Goal: Transaction & Acquisition: Book appointment/travel/reservation

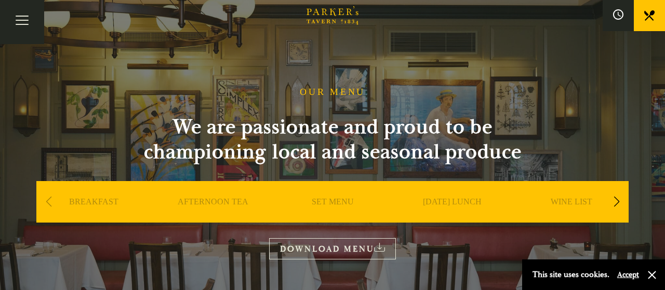
click at [614, 205] on div "Next slide" at bounding box center [616, 202] width 14 height 23
click at [209, 206] on link "SUNDAY LUNCH" at bounding box center [213, 218] width 59 height 42
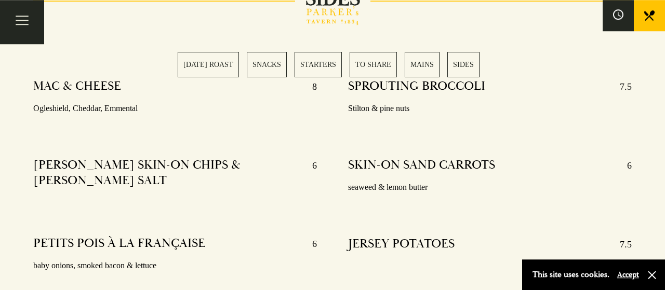
scroll to position [2356, 0]
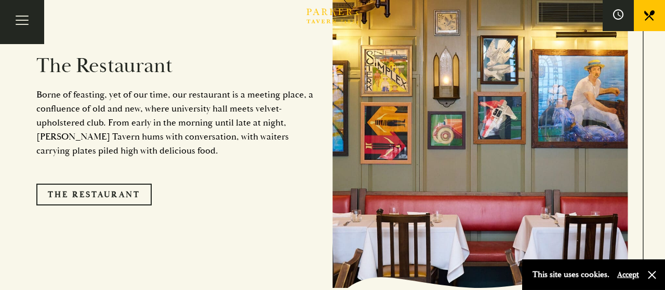
scroll to position [849, 0]
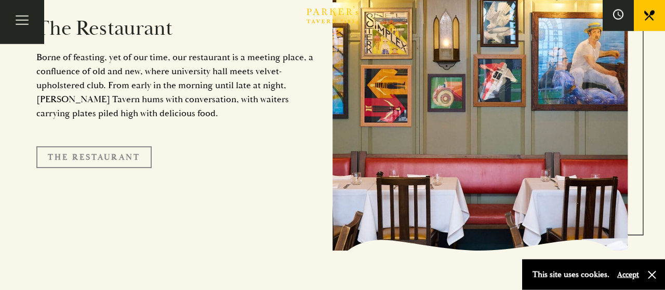
click at [66, 147] on link "The Restaurant" at bounding box center [93, 157] width 115 height 22
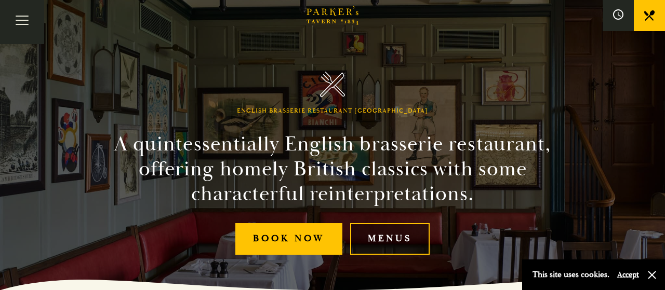
click at [404, 240] on link "Menus" at bounding box center [389, 239] width 79 height 32
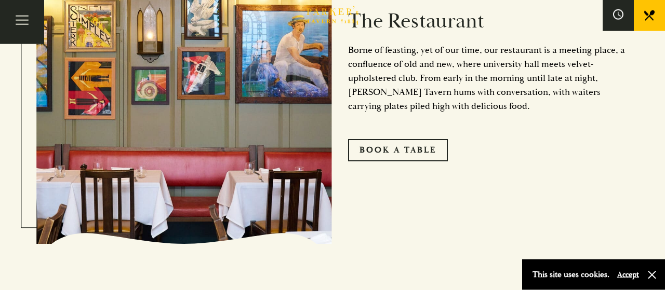
scroll to position [528, 0]
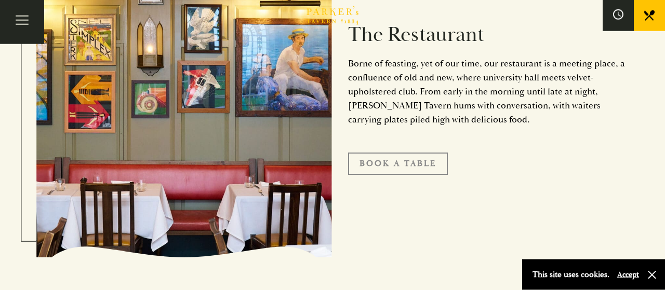
click at [417, 161] on link "Book A Table" at bounding box center [398, 164] width 100 height 22
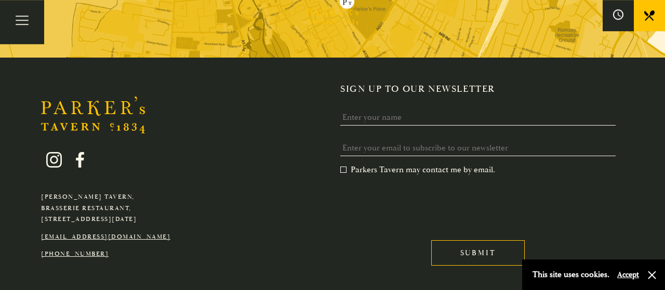
scroll to position [1806, 0]
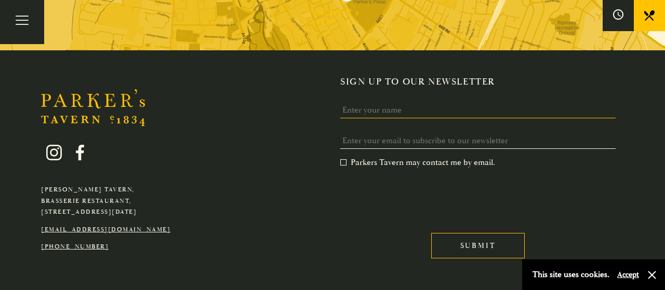
click at [375, 102] on input "Name" at bounding box center [477, 110] width 275 height 16
type input "[PERSON_NAME] Day-[PERSON_NAME]"
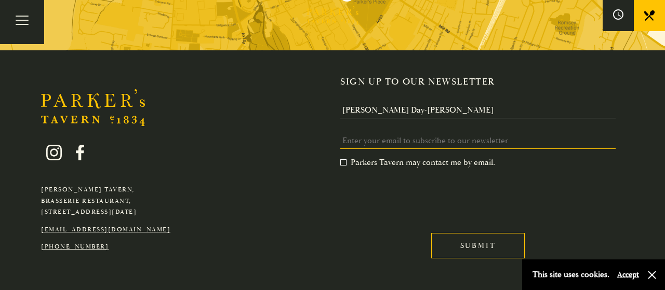
click at [352, 133] on input "Email *" at bounding box center [477, 141] width 275 height 16
type input "daycum@aol.com"
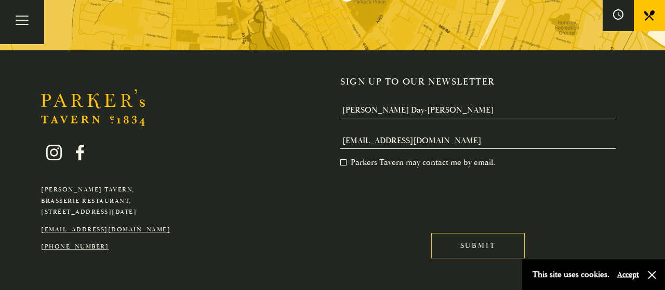
click at [346, 157] on label "Parkers Tavern may contact me by email. *" at bounding box center [417, 162] width 155 height 10
click at [342, 164] on input "Parkers Tavern may contact me by email. *" at bounding box center [342, 164] width 0 height 0
click at [358, 176] on iframe at bounding box center [419, 196] width 158 height 40
click at [356, 176] on iframe at bounding box center [419, 196] width 158 height 40
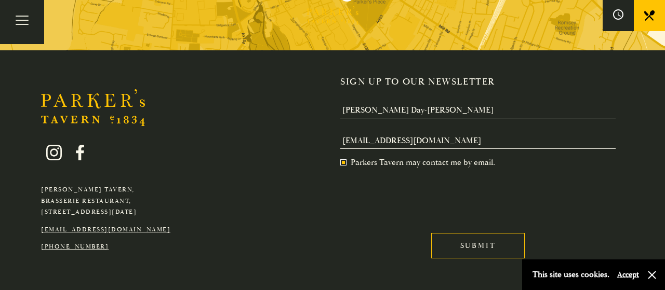
click at [343, 157] on label "Parkers Tavern may contact me by email. *" at bounding box center [417, 162] width 155 height 10
click at [342, 164] on input "Parkers Tavern may contact me by email. *" at bounding box center [342, 164] width 0 height 0
click at [354, 176] on iframe at bounding box center [419, 196] width 158 height 40
click at [342, 157] on label "Parkers Tavern may contact me by email. *" at bounding box center [417, 162] width 155 height 10
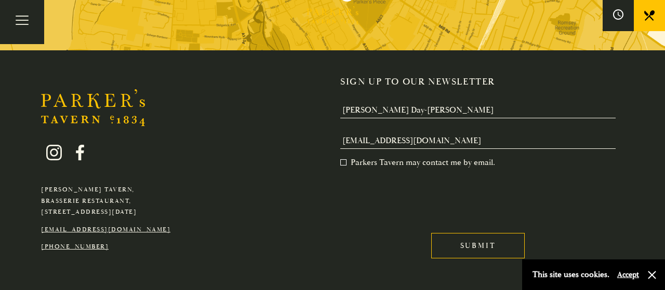
click at [342, 164] on input "Parkers Tavern may contact me by email. *" at bounding box center [342, 164] width 0 height 0
click at [353, 176] on iframe at bounding box center [419, 196] width 158 height 40
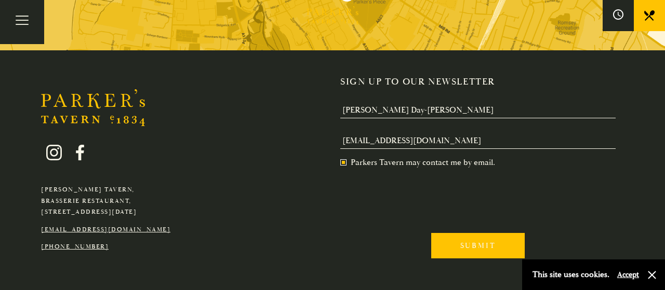
click at [493, 233] on input "Submit" at bounding box center [477, 245] width 93 height 25
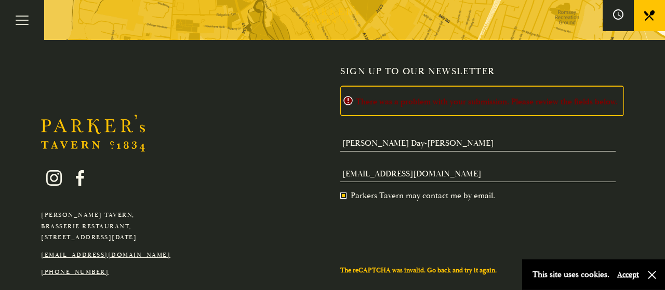
scroll to position [1817, 0]
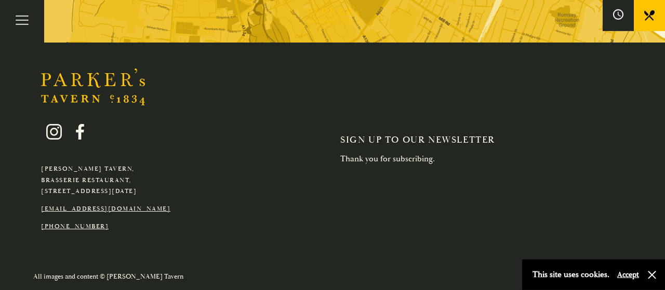
scroll to position [1781, 0]
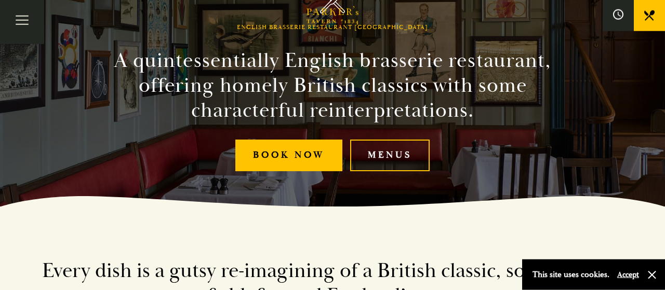
scroll to position [75, 0]
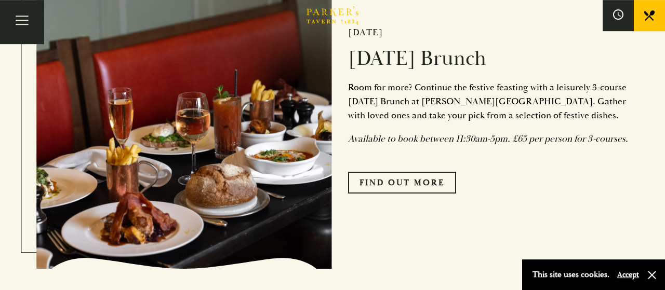
scroll to position [2146, 0]
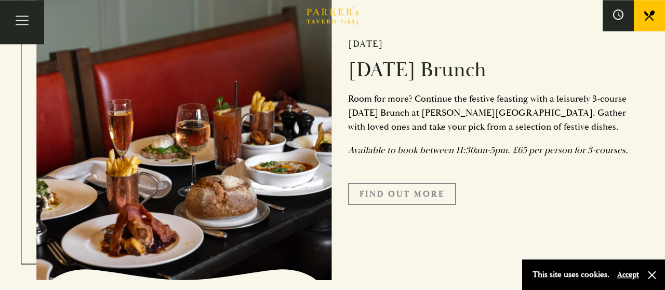
click at [399, 193] on link "Find Out More" at bounding box center [402, 194] width 108 height 22
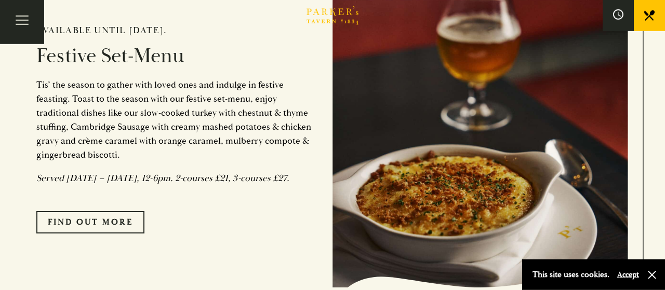
scroll to position [788, 0]
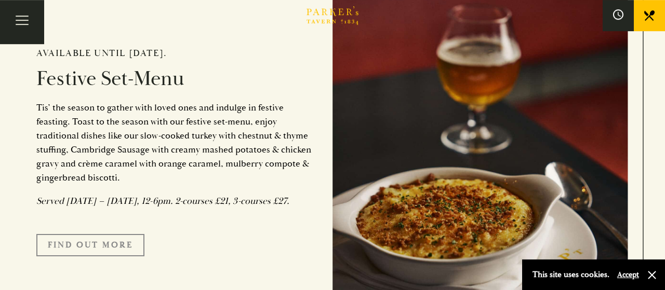
click at [90, 254] on link "FIND OUT MORE" at bounding box center [90, 245] width 108 height 22
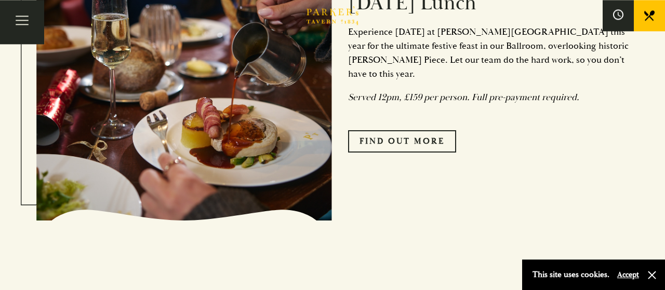
scroll to position [1312, 0]
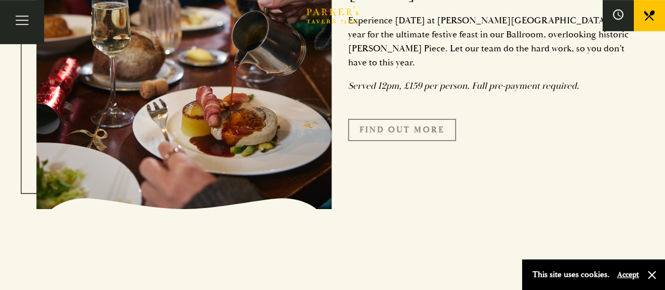
click at [389, 138] on link "Find Out More" at bounding box center [402, 130] width 108 height 22
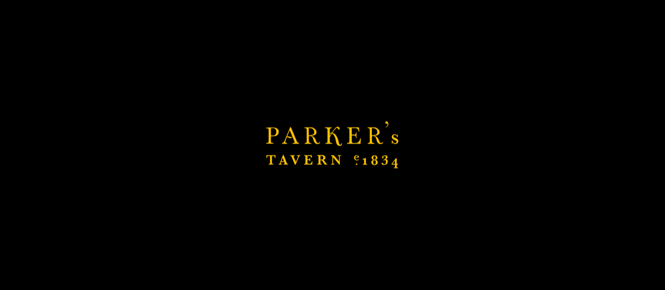
scroll to position [327, 0]
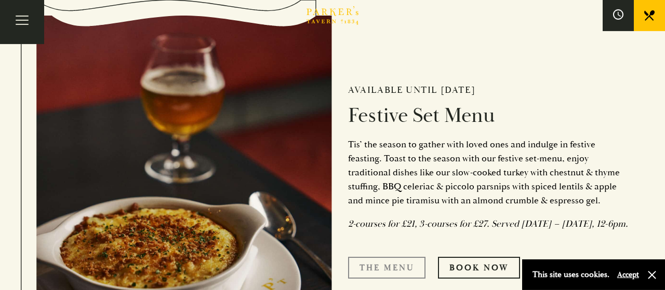
click at [394, 277] on link "The Menu" at bounding box center [386, 268] width 77 height 22
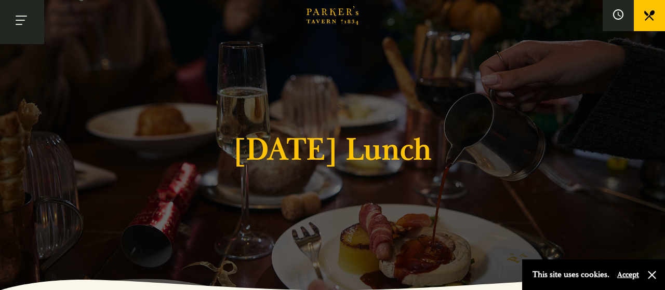
click at [25, 20] on button "Toggle navigation" at bounding box center [22, 22] width 44 height 44
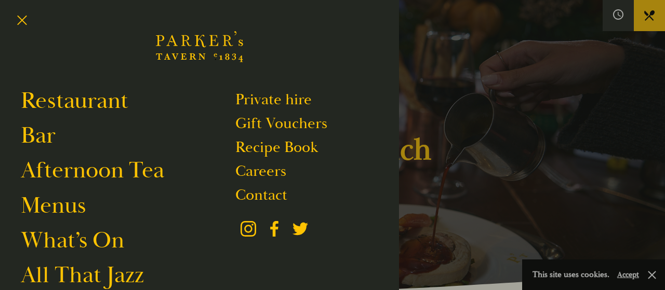
click at [454, 109] on div at bounding box center [332, 145] width 665 height 290
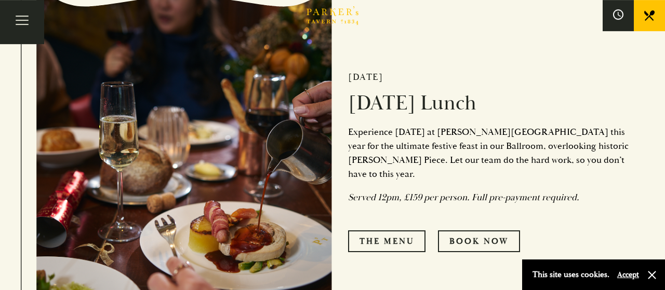
scroll to position [348, 0]
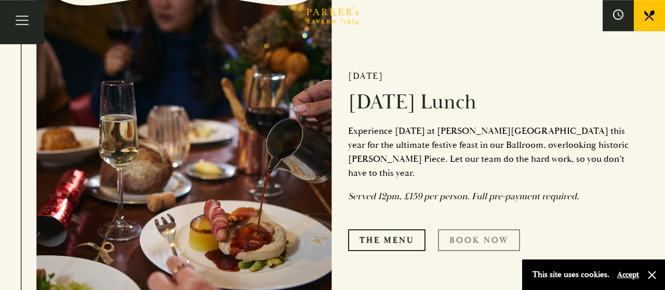
click at [481, 231] on link "Book Now" at bounding box center [479, 240] width 82 height 22
